Goal: Task Accomplishment & Management: Complete application form

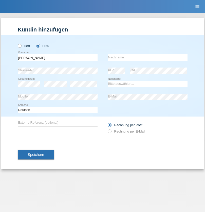
type input "[PERSON_NAME]"
click at [148, 57] on input "text" at bounding box center [148, 57] width 80 height 6
type input "Troyano"
select select "ES"
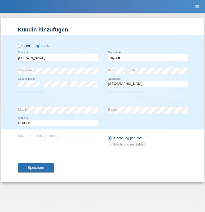
select select "C"
select select "25"
select select "10"
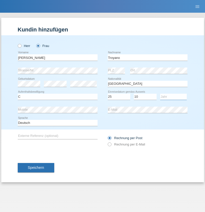
select select "1975"
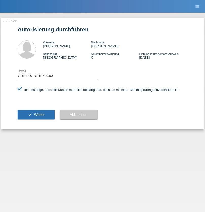
select select "1"
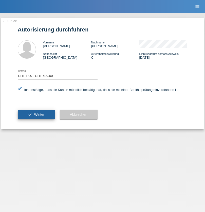
click at [36, 114] on span "Weiter" at bounding box center [39, 114] width 10 height 4
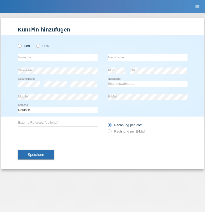
radio input "true"
click at [58, 57] on input "text" at bounding box center [58, 57] width 80 height 6
type input "[PERSON_NAME]"
click at [148, 57] on input "text" at bounding box center [148, 57] width 80 height 6
type input "Ilie"
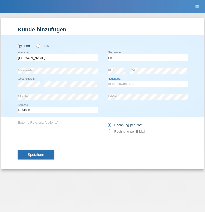
select select "RO"
select select "C"
select select "10"
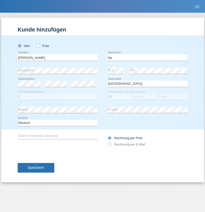
select select "09"
select select "2020"
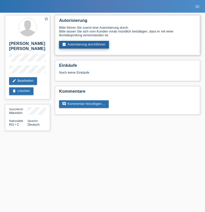
click at [84, 45] on link "assignment_turned_in Autorisierung durchführen" at bounding box center [84, 45] width 50 height 8
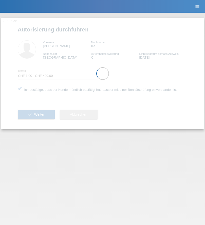
select select "1"
